Goal: Information Seeking & Learning: Learn about a topic

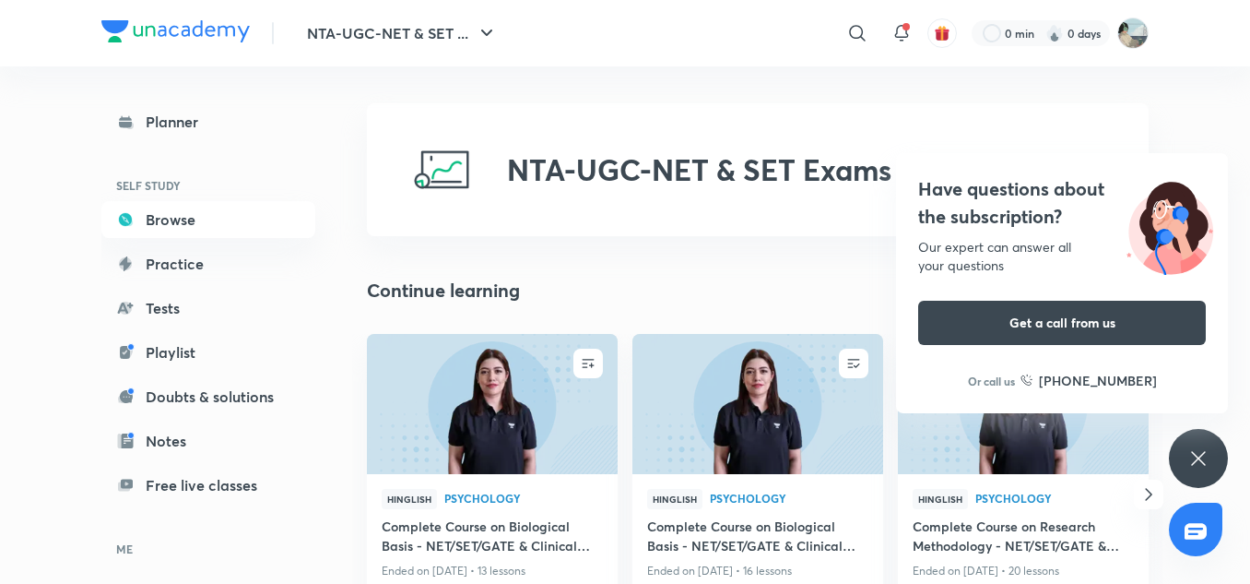
click at [1192, 444] on div "Have questions about the subscription? Our expert can answer all your questions…" at bounding box center [1198, 458] width 59 height 59
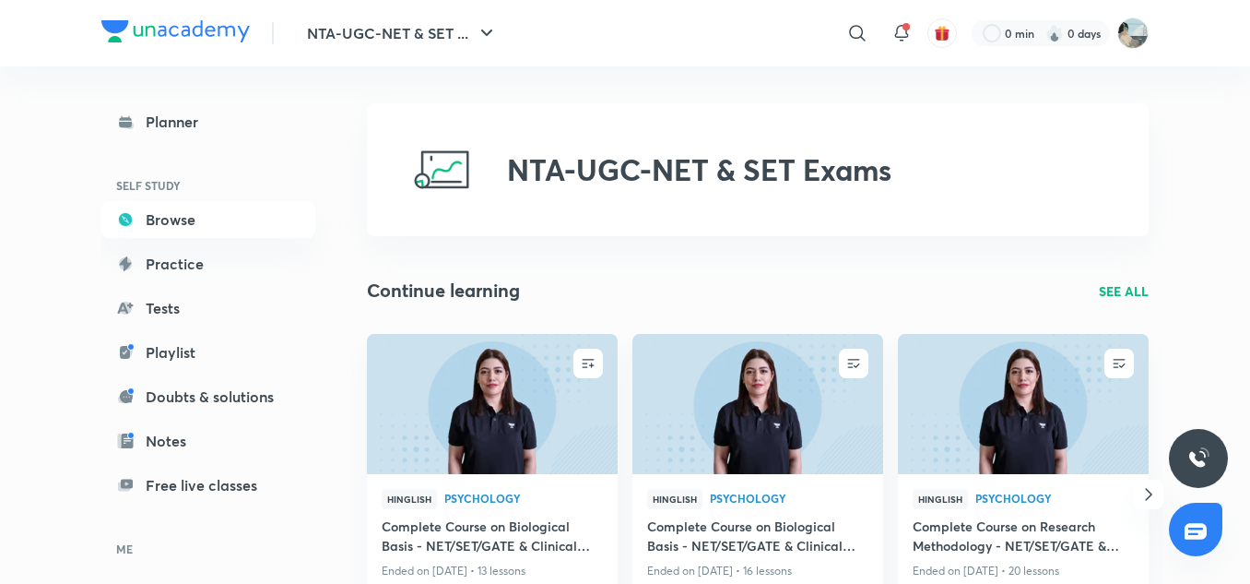
scroll to position [113, 0]
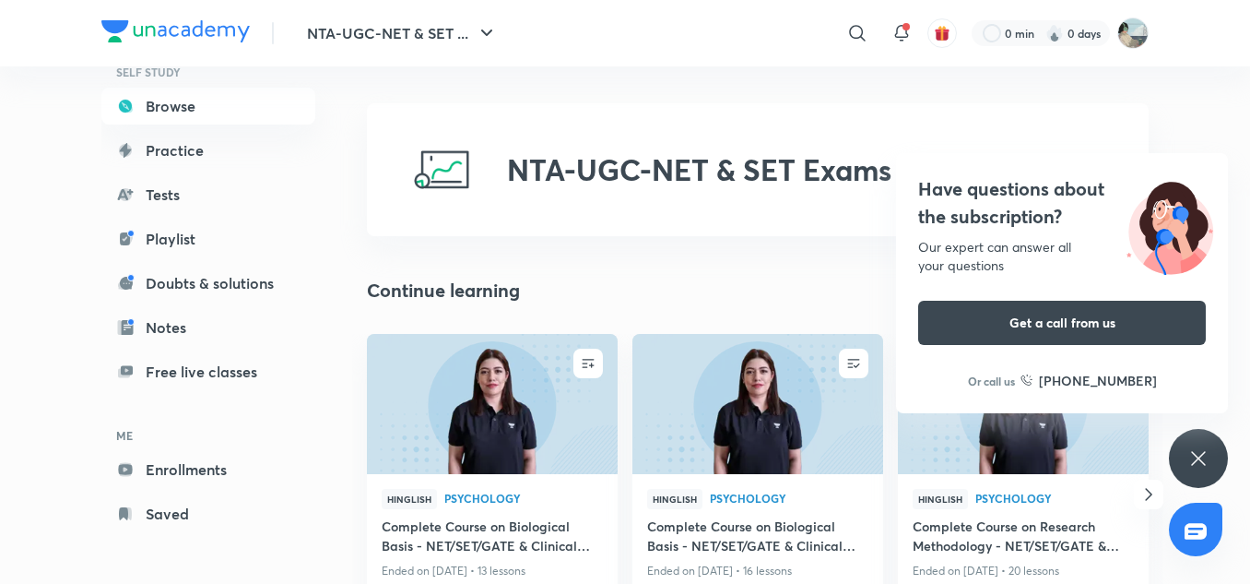
click at [1213, 448] on div "Have questions about the subscription? Our expert can answer all your questions…" at bounding box center [1198, 458] width 59 height 59
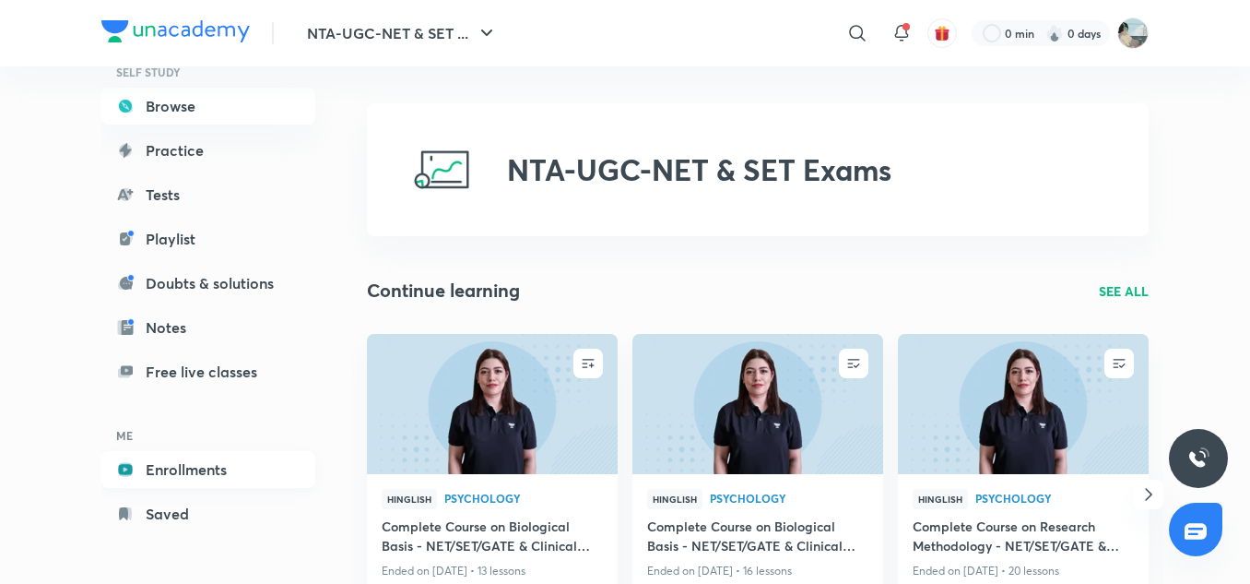
click at [185, 461] on link "Enrollments" at bounding box center [208, 469] width 214 height 37
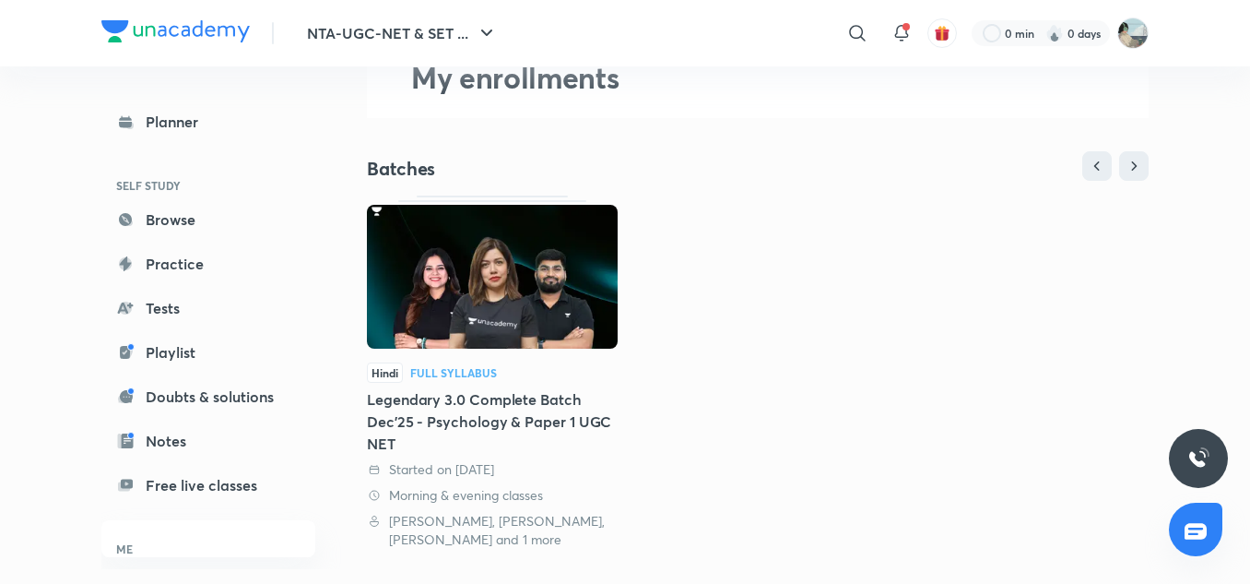
scroll to position [104, 0]
click at [480, 415] on div "Legendary 3.0 Complete Batch Dec'25 - Psychology & Paper 1 UGC NET" at bounding box center [492, 422] width 251 height 66
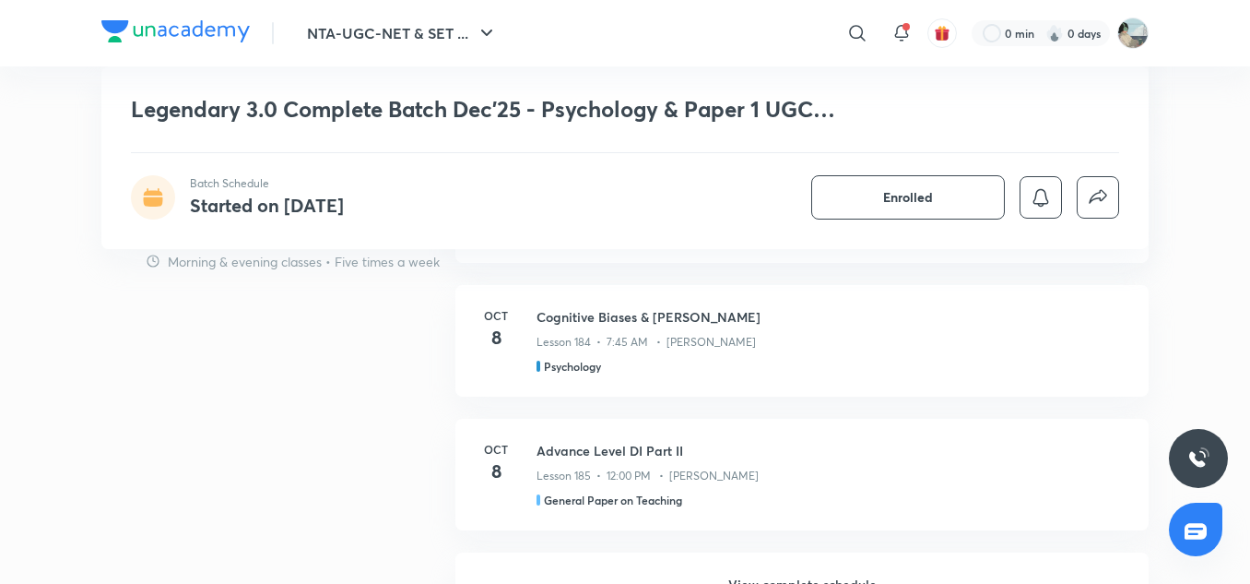
scroll to position [1740, 0]
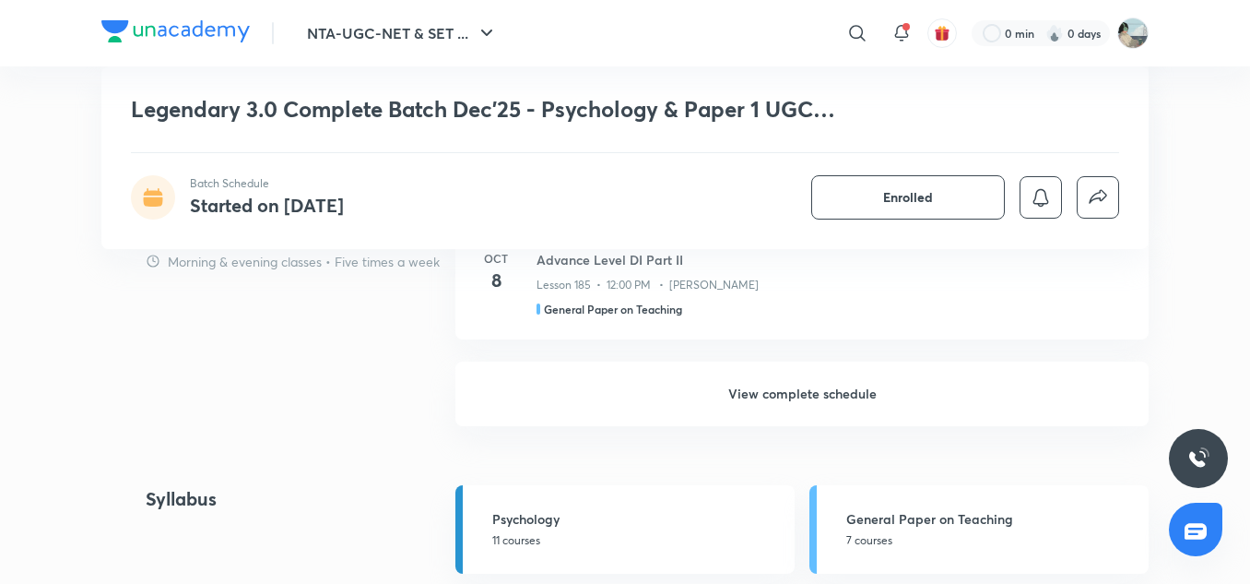
click at [767, 398] on h6 "View complete schedule" at bounding box center [802, 393] width 693 height 65
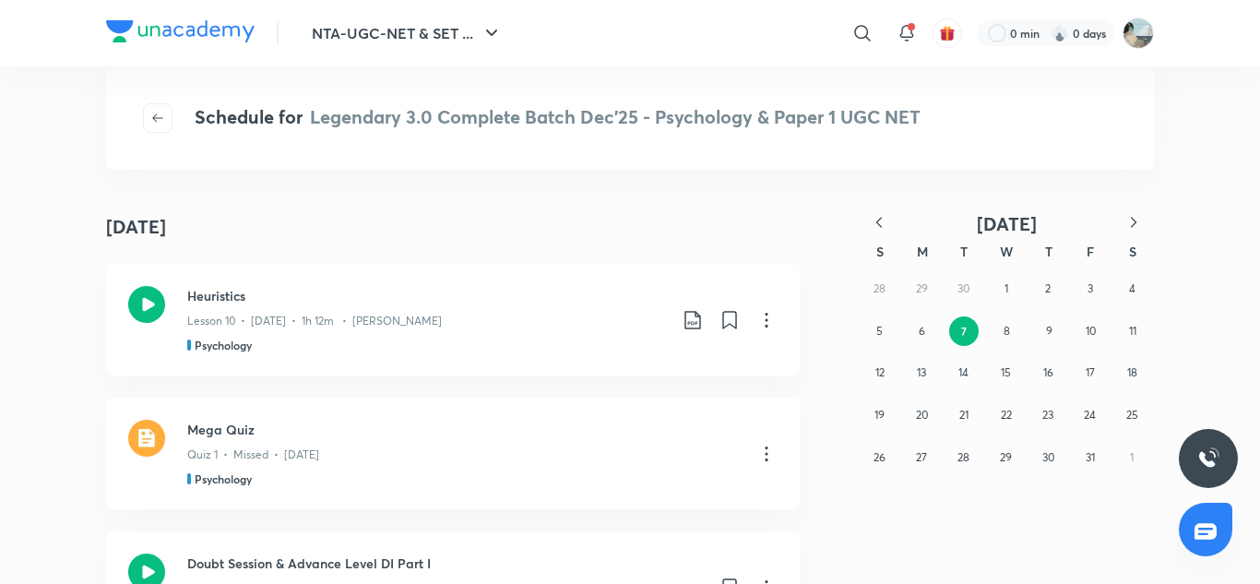
click at [880, 224] on icon "button" at bounding box center [879, 222] width 18 height 18
click at [912, 417] on button "18" at bounding box center [921, 415] width 30 height 30
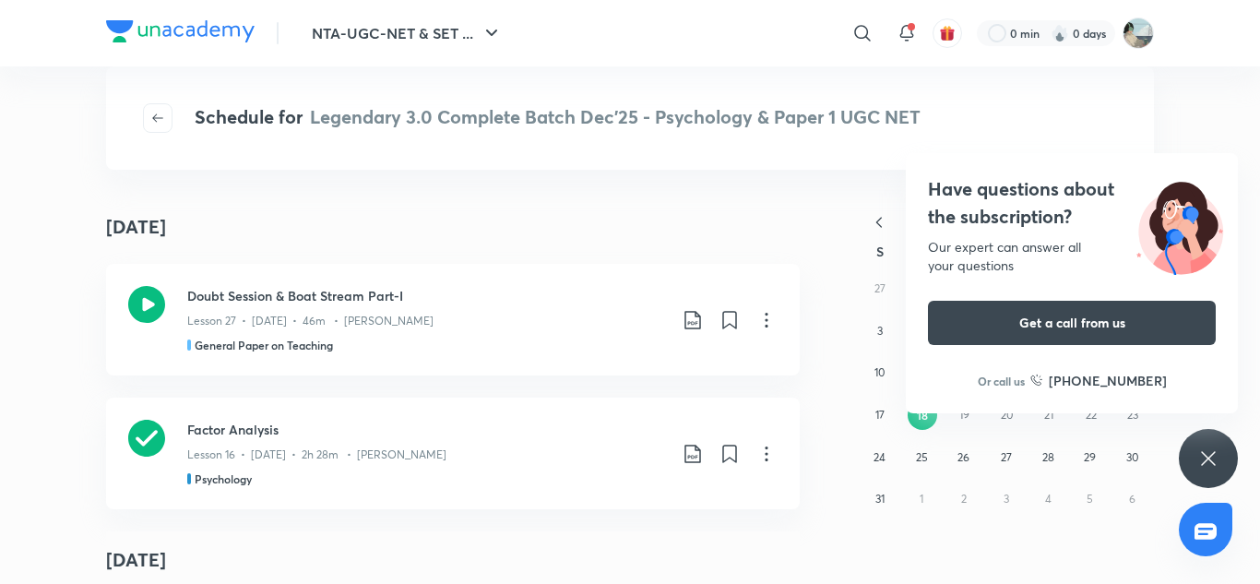
click at [1210, 464] on icon at bounding box center [1208, 458] width 22 height 22
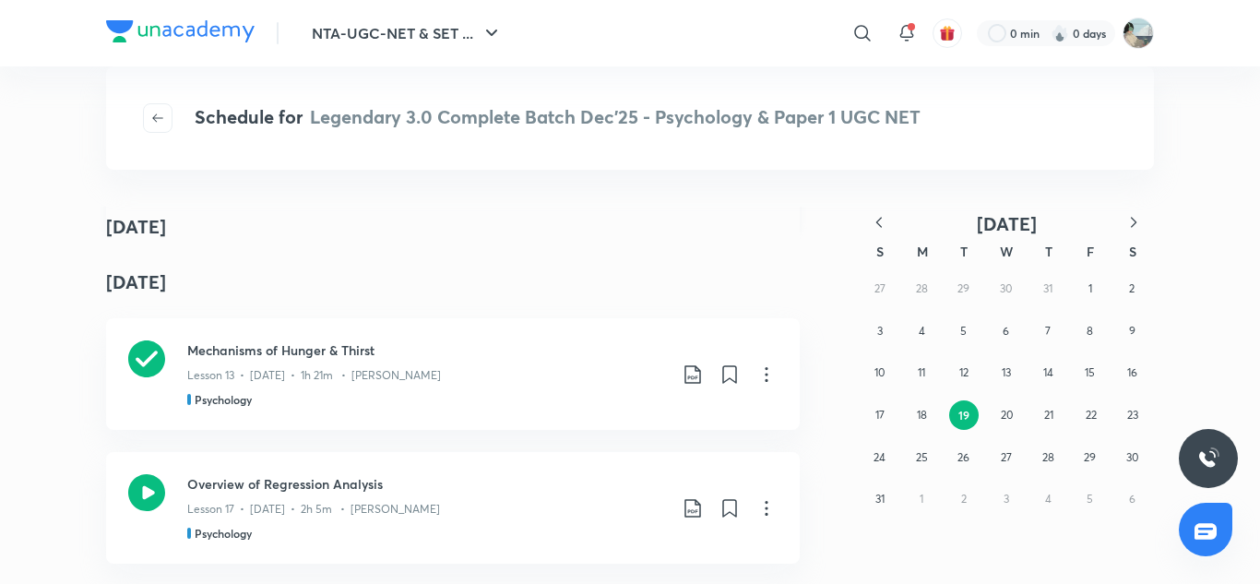
scroll to position [297, 0]
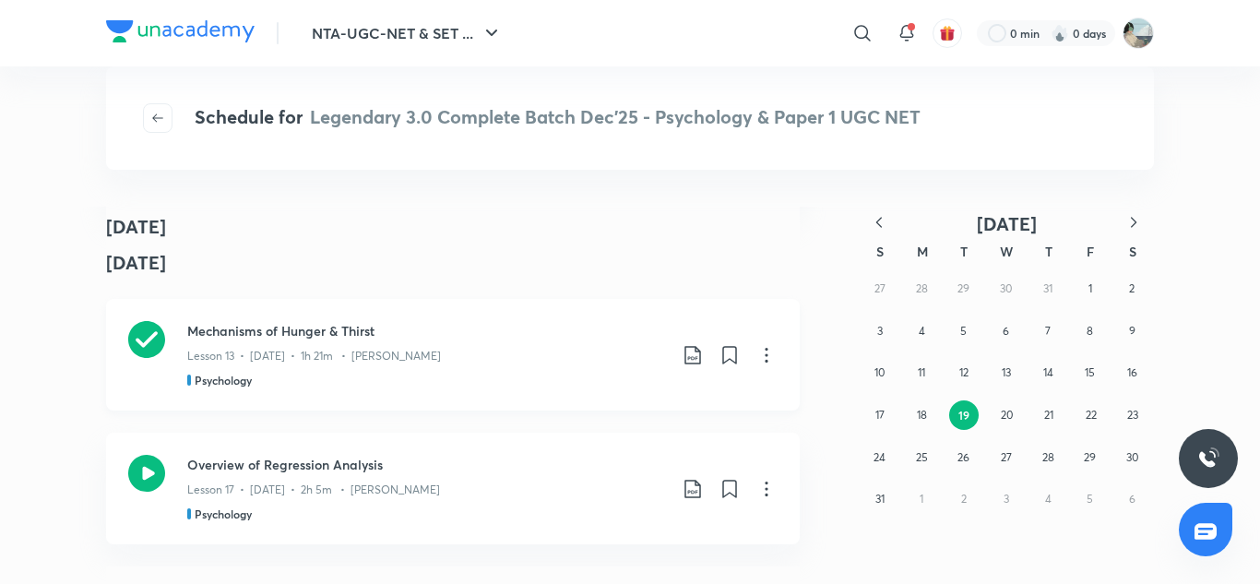
click at [138, 335] on icon at bounding box center [146, 339] width 37 height 37
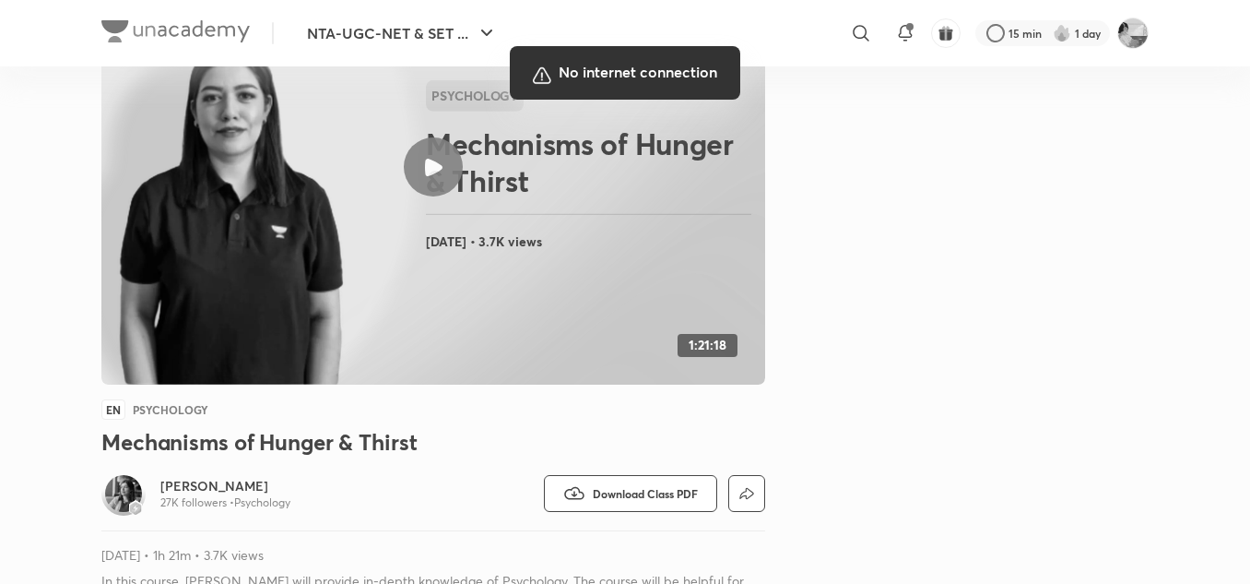
scroll to position [190, 0]
